Goal: Check status: Check status

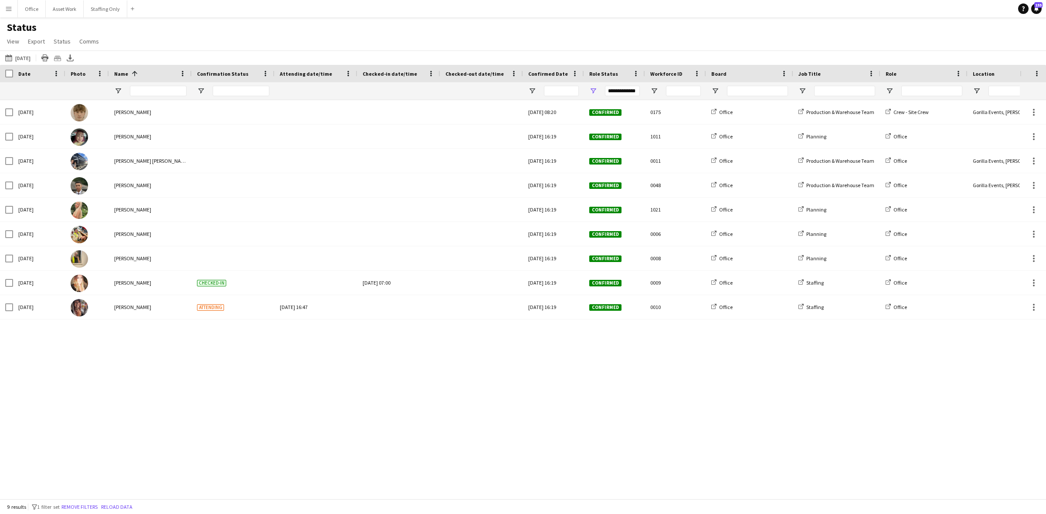
click at [10, 10] on app-icon "Menu" at bounding box center [8, 8] width 7 height 7
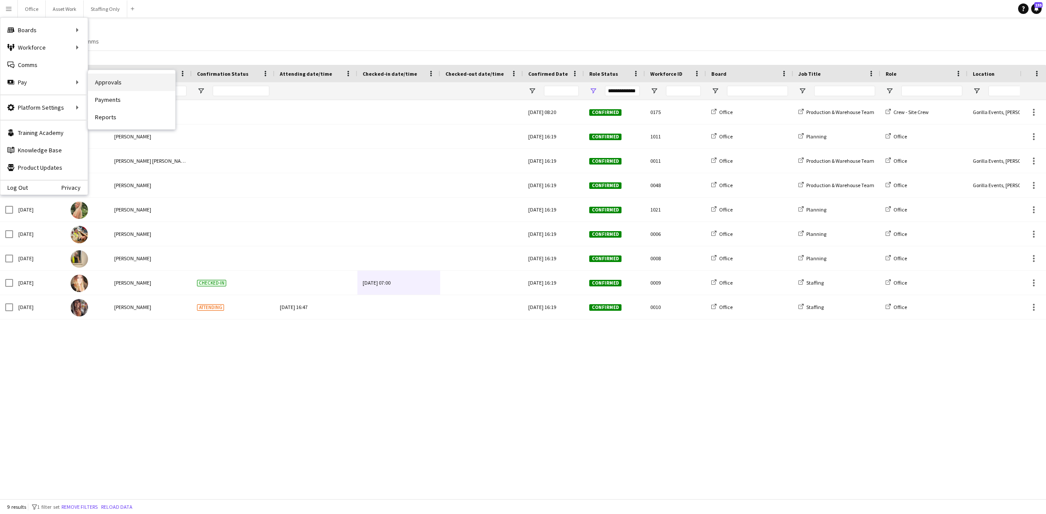
click at [94, 80] on link "Approvals" at bounding box center [131, 82] width 87 height 17
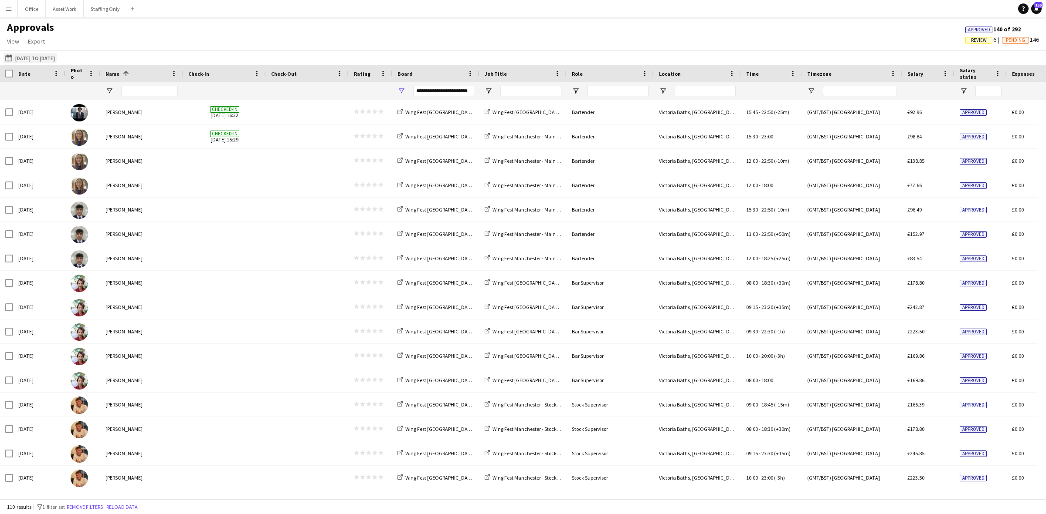
click at [54, 59] on button "[DATE] to [DATE] [DATE] to [DATE]" at bounding box center [29, 58] width 53 height 10
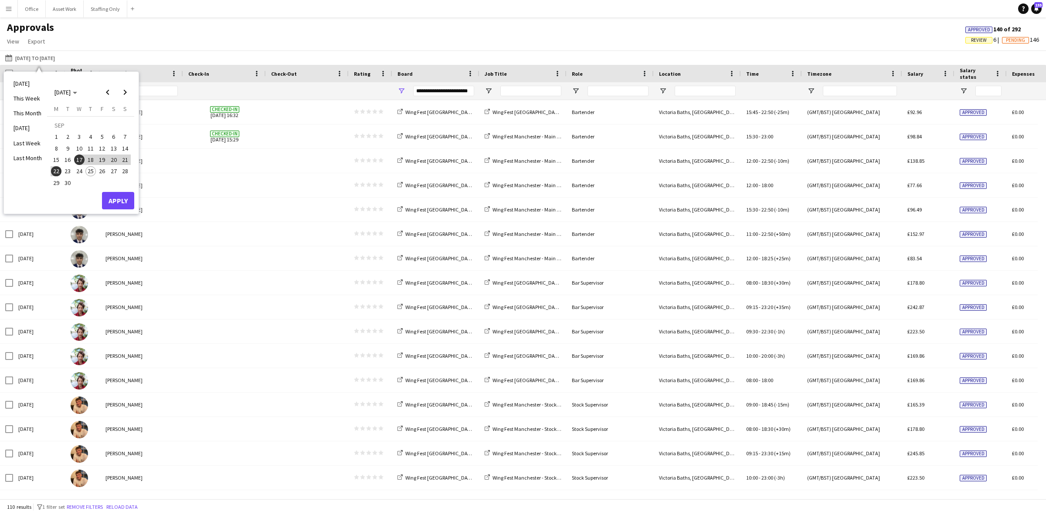
click at [56, 138] on span "1" at bounding box center [56, 137] width 10 height 10
click at [120, 137] on span "7" at bounding box center [125, 137] width 10 height 10
click at [120, 200] on button "Apply" at bounding box center [118, 200] width 32 height 17
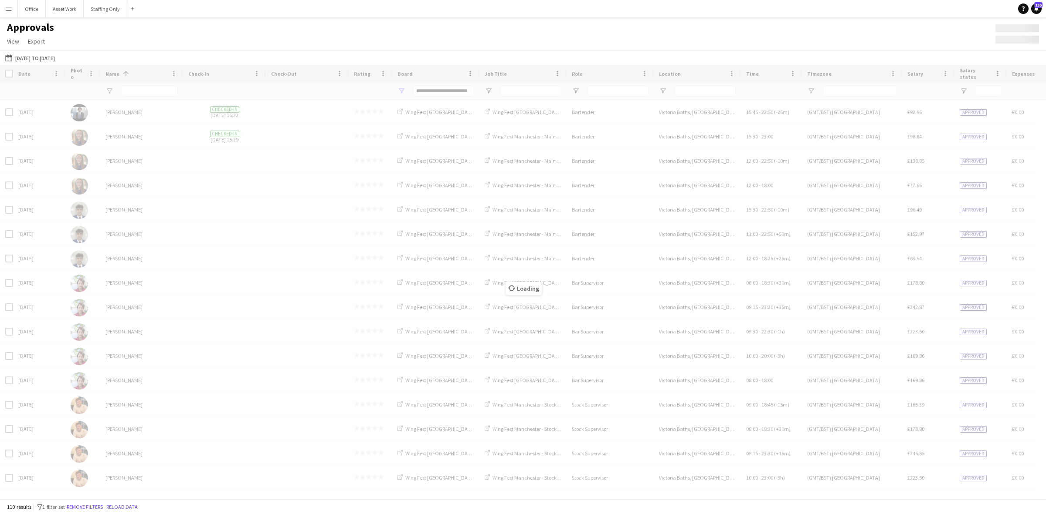
type input "***"
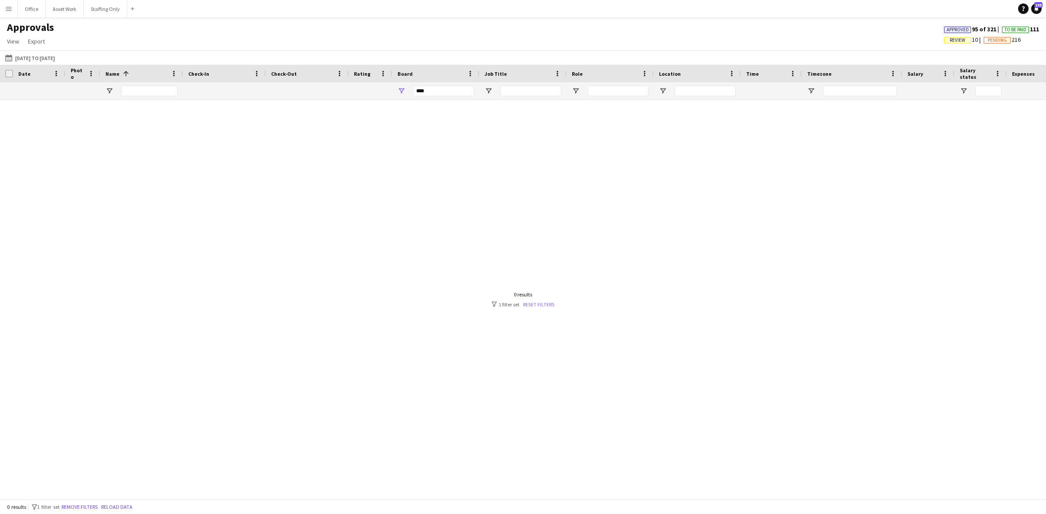
click at [549, 302] on link "Reset filters" at bounding box center [538, 304] width 31 height 7
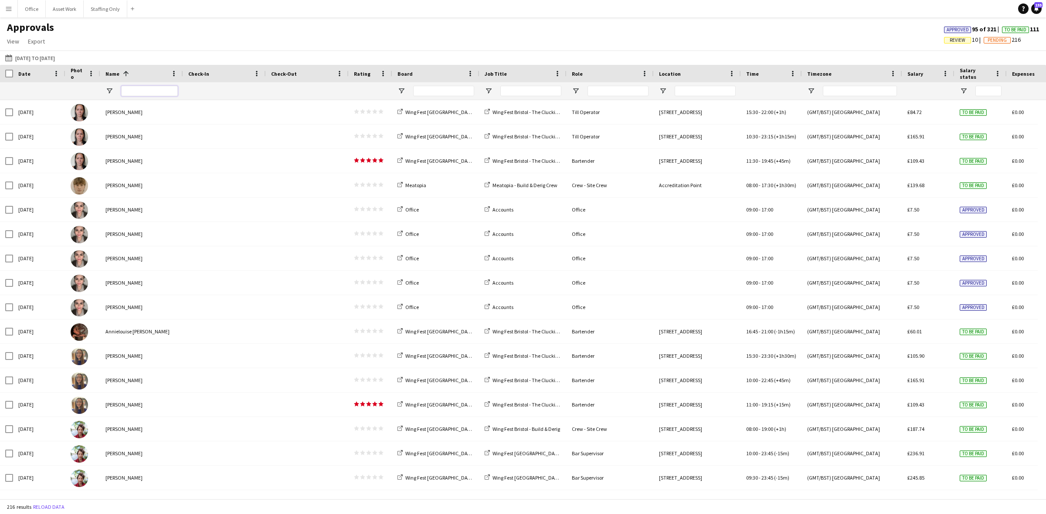
click at [152, 93] on input "Name Filter Input" at bounding box center [149, 91] width 57 height 10
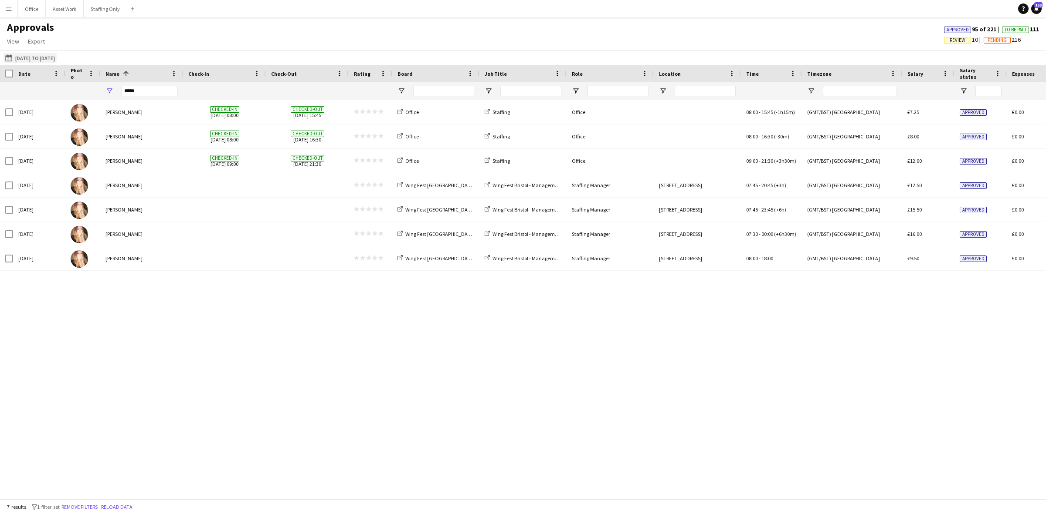
click at [51, 56] on button "[DATE] to [DATE] [DATE] to [DATE]" at bounding box center [29, 58] width 53 height 10
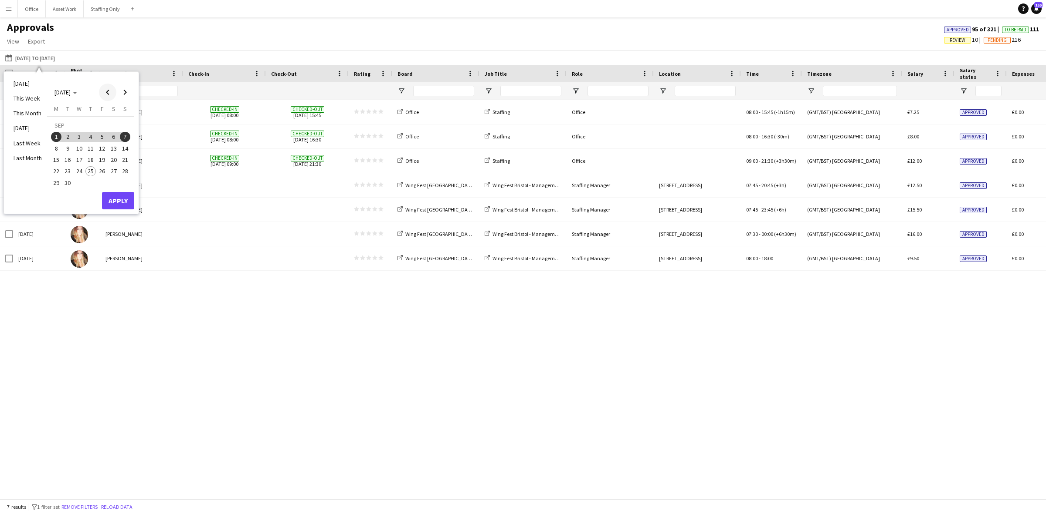
click at [108, 92] on span "Previous month" at bounding box center [107, 92] width 17 height 17
click at [57, 139] on span "2" at bounding box center [56, 139] width 10 height 10
click at [123, 138] on span "8" at bounding box center [125, 139] width 10 height 10
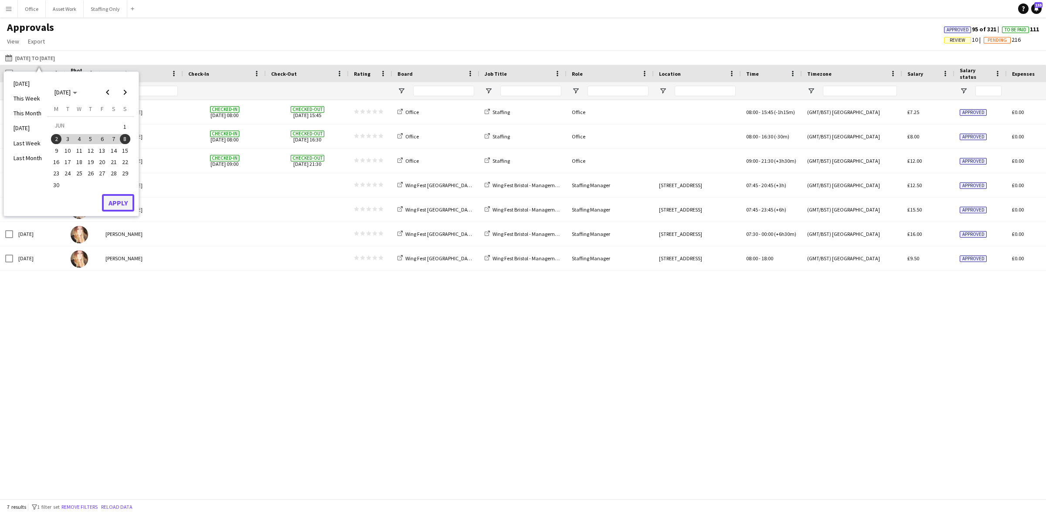
click at [125, 205] on button "Apply" at bounding box center [118, 202] width 32 height 17
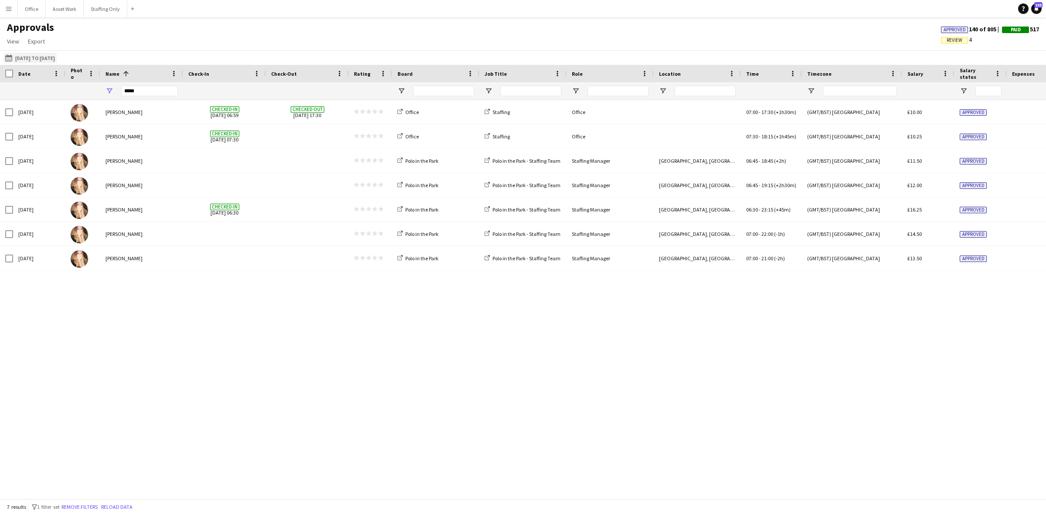
click at [35, 59] on button "[DATE] to [DATE] [DATE] to [DATE]" at bounding box center [29, 58] width 53 height 10
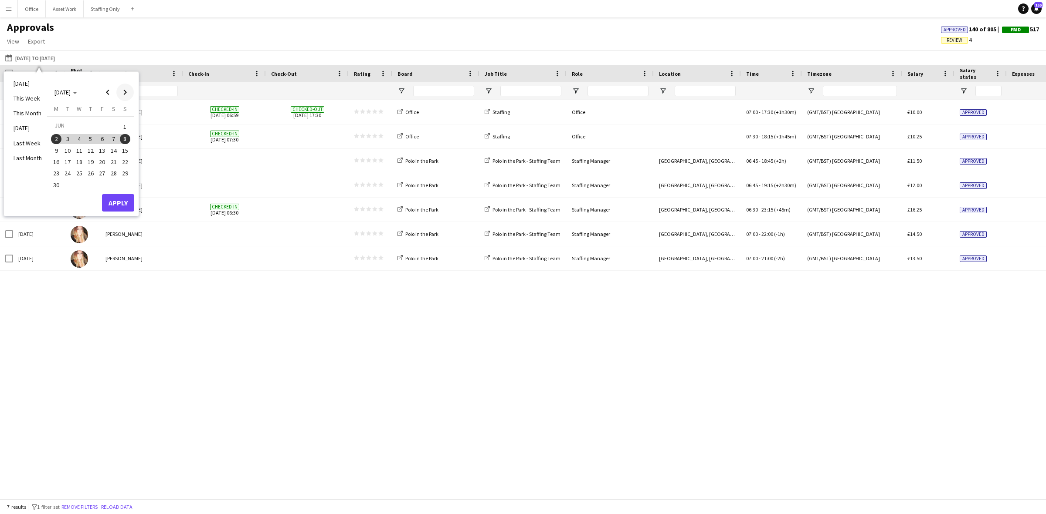
click at [125, 88] on span "Next month" at bounding box center [124, 92] width 17 height 17
click at [110, 92] on span "Previous month" at bounding box center [107, 92] width 17 height 17
click at [59, 189] on span "30" at bounding box center [56, 185] width 10 height 10
click at [125, 92] on span "Next month" at bounding box center [124, 92] width 17 height 17
click at [123, 136] on span "6" at bounding box center [125, 137] width 10 height 10
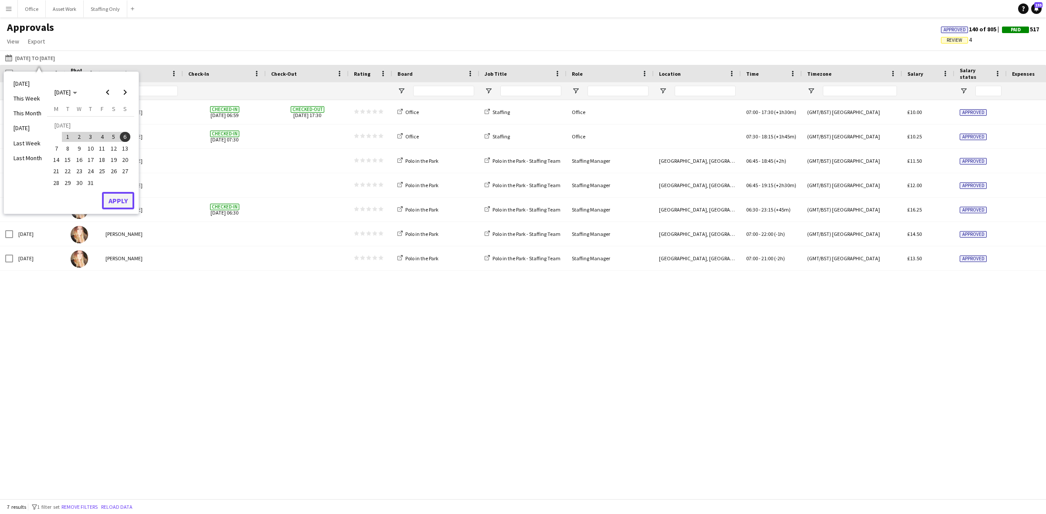
click at [118, 201] on button "Apply" at bounding box center [118, 200] width 32 height 17
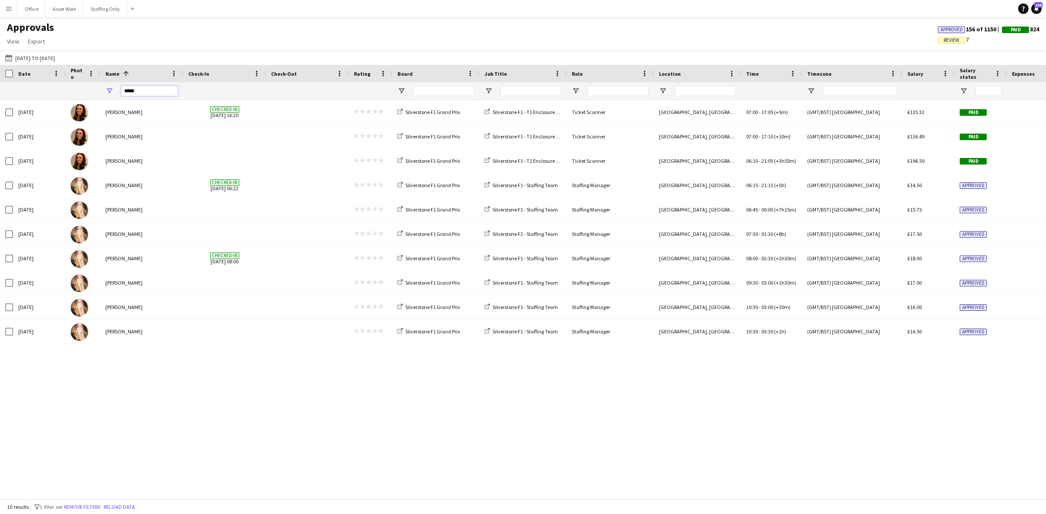
click at [161, 95] on input "*****" at bounding box center [149, 91] width 57 height 10
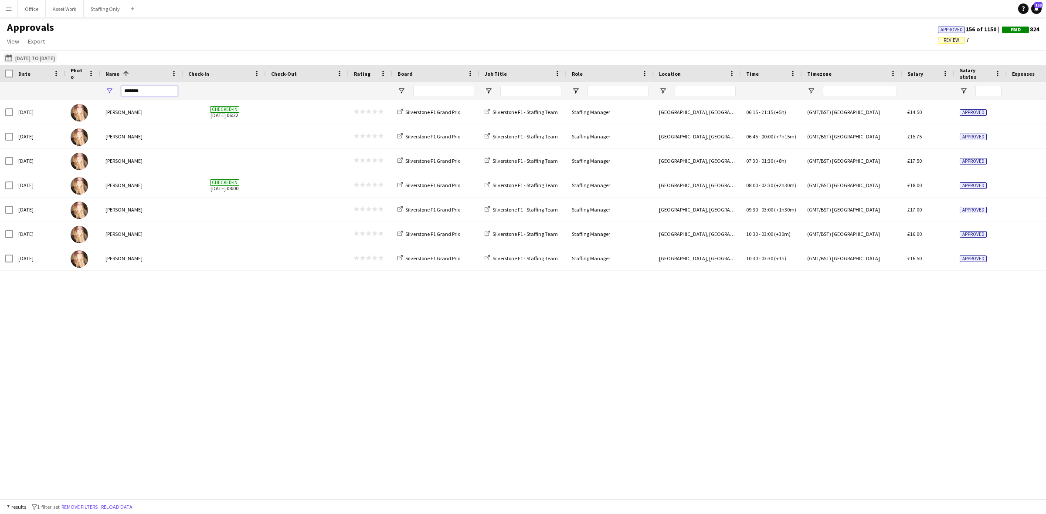
type input "*******"
click at [51, 57] on button "[DATE] to [DATE] [DATE] to [DATE]" at bounding box center [29, 58] width 53 height 10
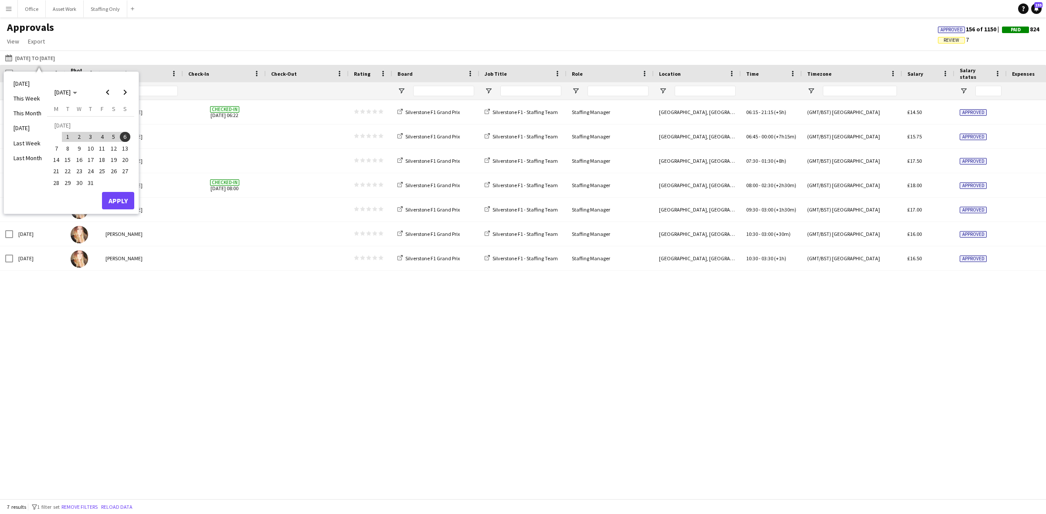
click at [59, 171] on span "21" at bounding box center [56, 171] width 10 height 10
click at [125, 172] on span "27" at bounding box center [125, 171] width 10 height 10
click at [121, 195] on button "Apply" at bounding box center [118, 200] width 32 height 17
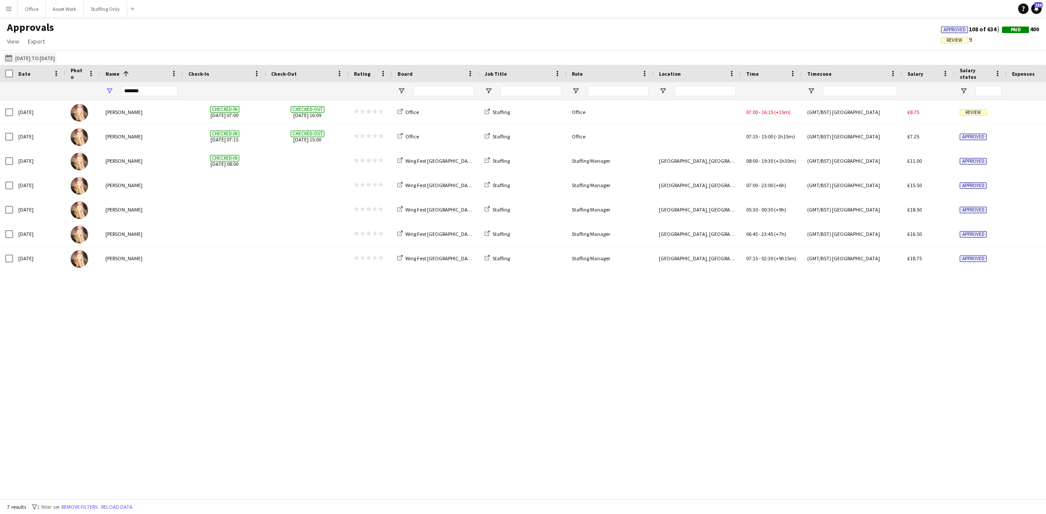
click at [57, 58] on button "[DATE] to [DATE] [DATE] to [DATE]" at bounding box center [29, 58] width 53 height 10
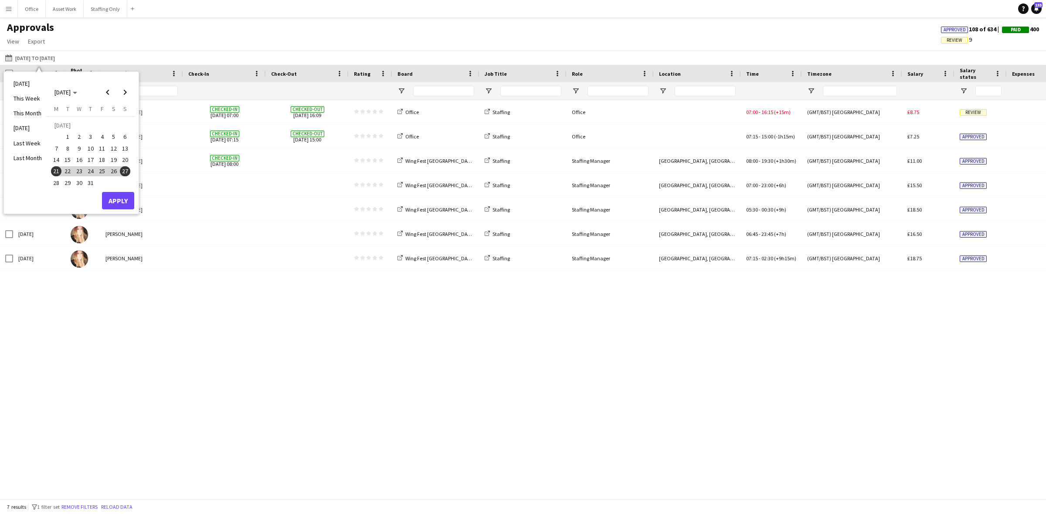
click at [55, 183] on span "28" at bounding box center [56, 183] width 10 height 10
click at [121, 94] on span "Next month" at bounding box center [124, 92] width 17 height 17
click at [125, 129] on span "3" at bounding box center [125, 127] width 10 height 12
click at [125, 190] on button "Apply" at bounding box center [118, 191] width 32 height 17
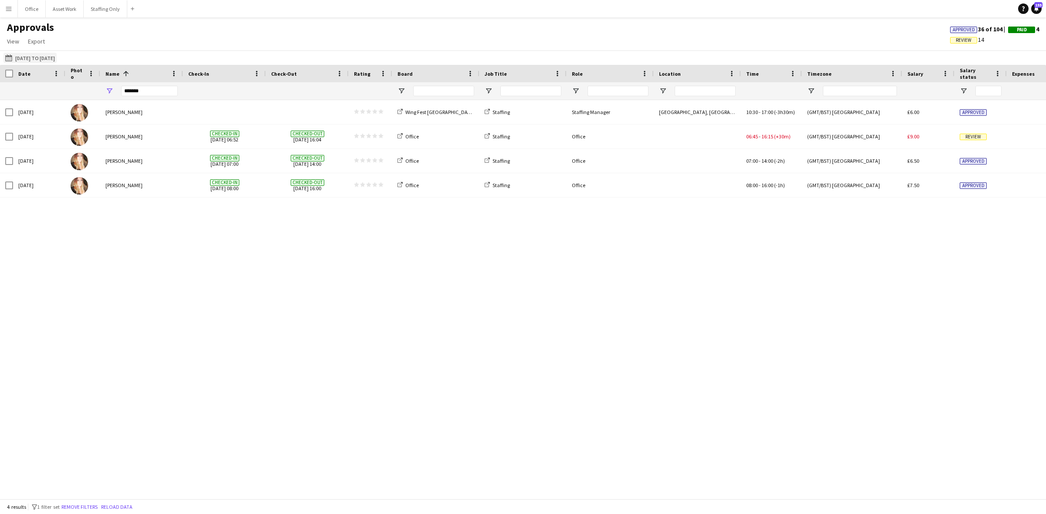
click at [51, 55] on button "[DATE] to [DATE] [DATE] to [DATE]" at bounding box center [29, 58] width 53 height 10
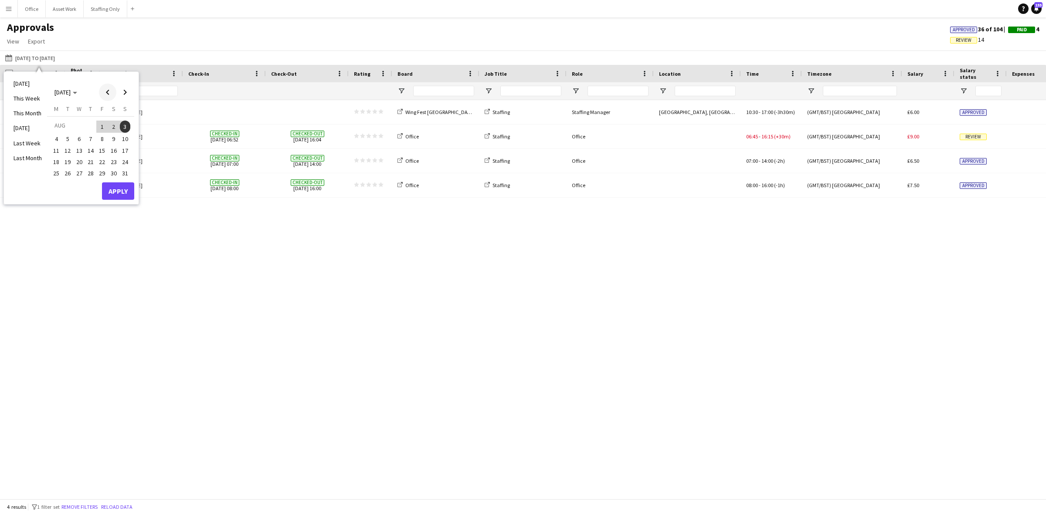
click at [114, 90] on span "Previous month" at bounding box center [107, 92] width 17 height 17
click at [122, 89] on span "Next month" at bounding box center [124, 92] width 17 height 17
click at [52, 170] on span "25" at bounding box center [56, 174] width 10 height 10
click at [120, 171] on span "31" at bounding box center [125, 174] width 10 height 10
click at [120, 188] on button "Apply" at bounding box center [118, 191] width 32 height 17
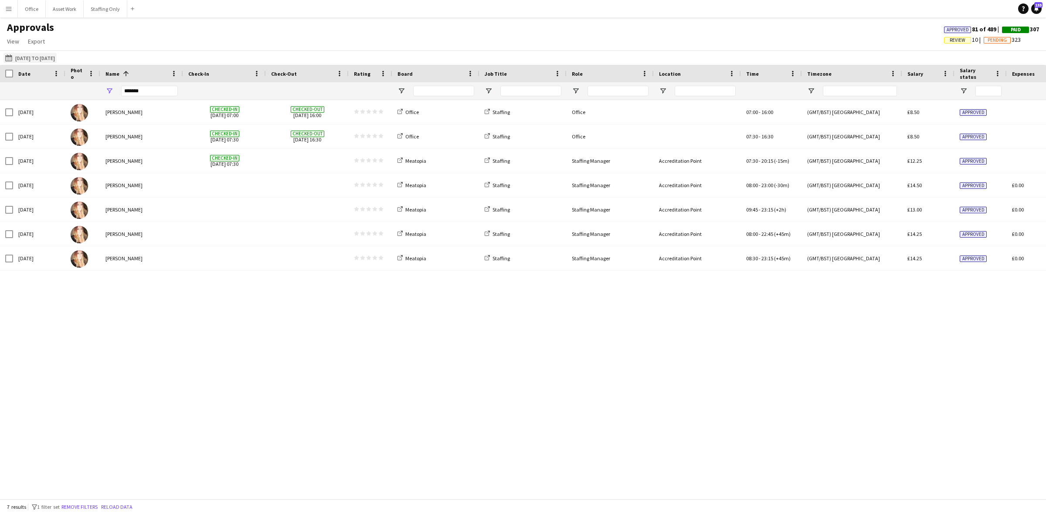
click at [54, 57] on button "[DATE] to [DATE] [DATE] to [DATE]" at bounding box center [29, 58] width 53 height 10
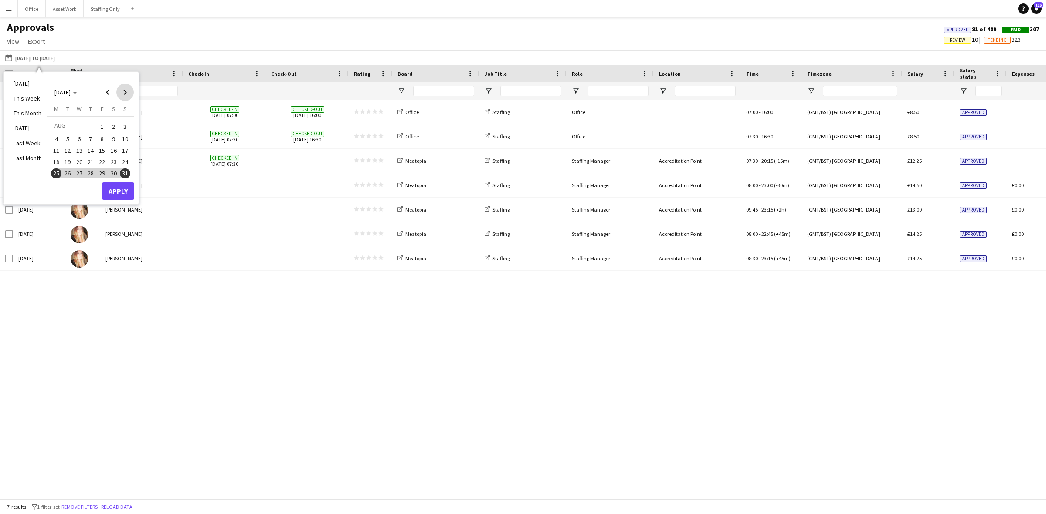
click at [123, 94] on span "Next month" at bounding box center [124, 92] width 17 height 17
click at [107, 94] on span "Previous month" at bounding box center [107, 92] width 17 height 17
click at [77, 169] on span "24" at bounding box center [79, 171] width 10 height 10
click at [118, 203] on button "Apply" at bounding box center [118, 200] width 32 height 17
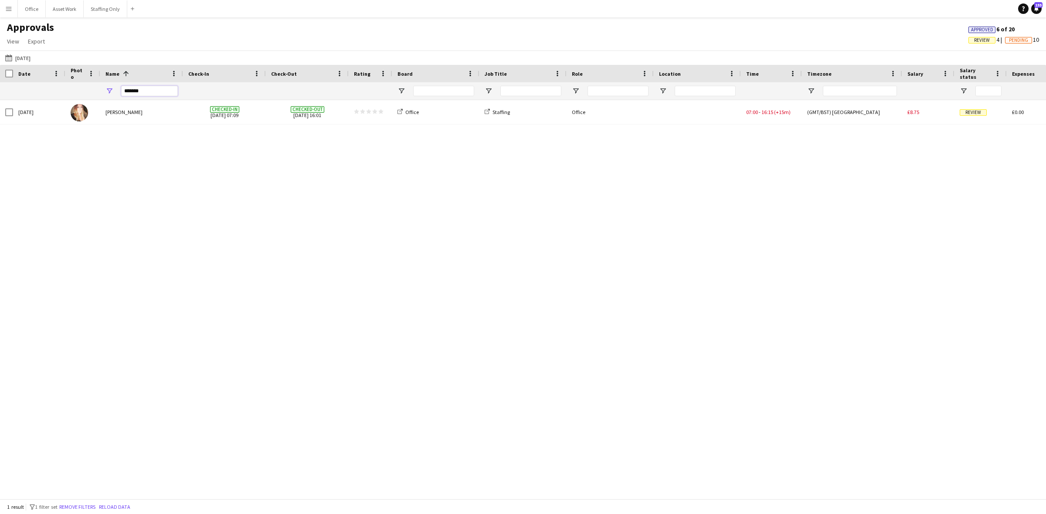
drag, startPoint x: 159, startPoint y: 94, endPoint x: 76, endPoint y: 78, distance: 84.2
click at [76, 79] on div "Date Photo Name 1" at bounding box center [790, 82] width 1581 height 35
